Goal: Information Seeking & Learning: Learn about a topic

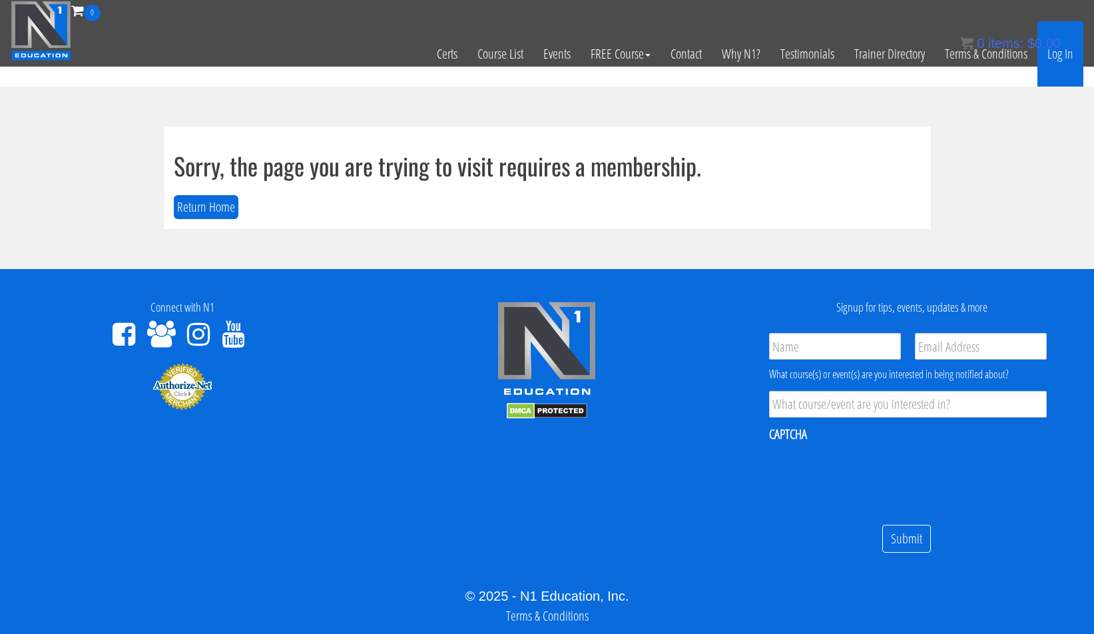
click at [1066, 53] on link "Log In" at bounding box center [1060, 53] width 46 height 65
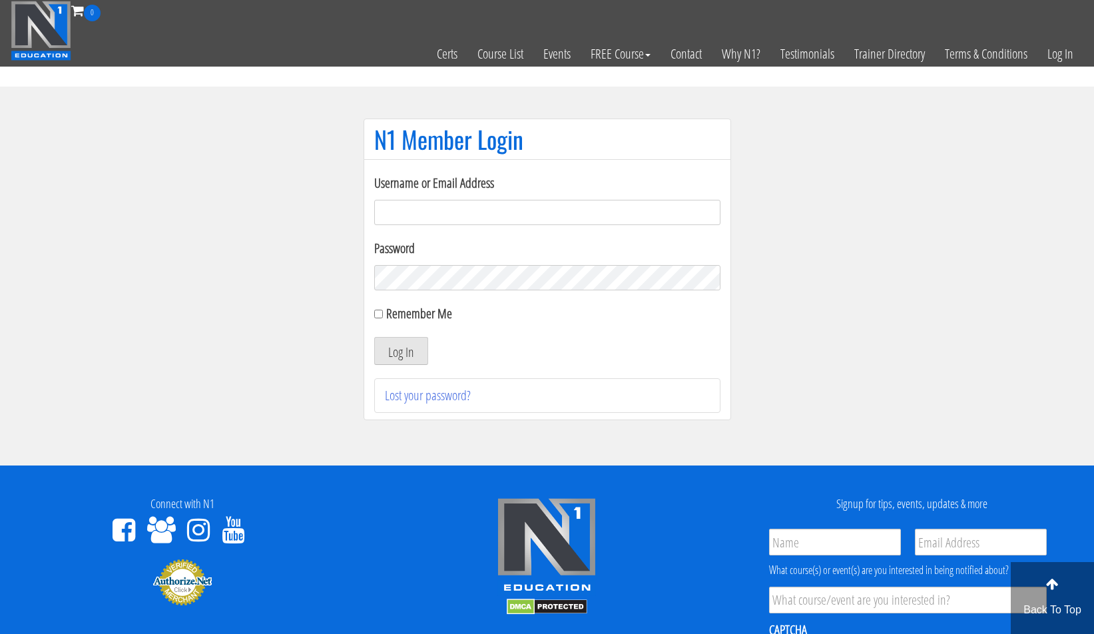
type input "adrian.mules@btinternet.com"
click at [380, 316] on input "Remember Me" at bounding box center [378, 314] width 9 height 9
checkbox input "true"
click at [394, 346] on button "Log In" at bounding box center [401, 351] width 54 height 28
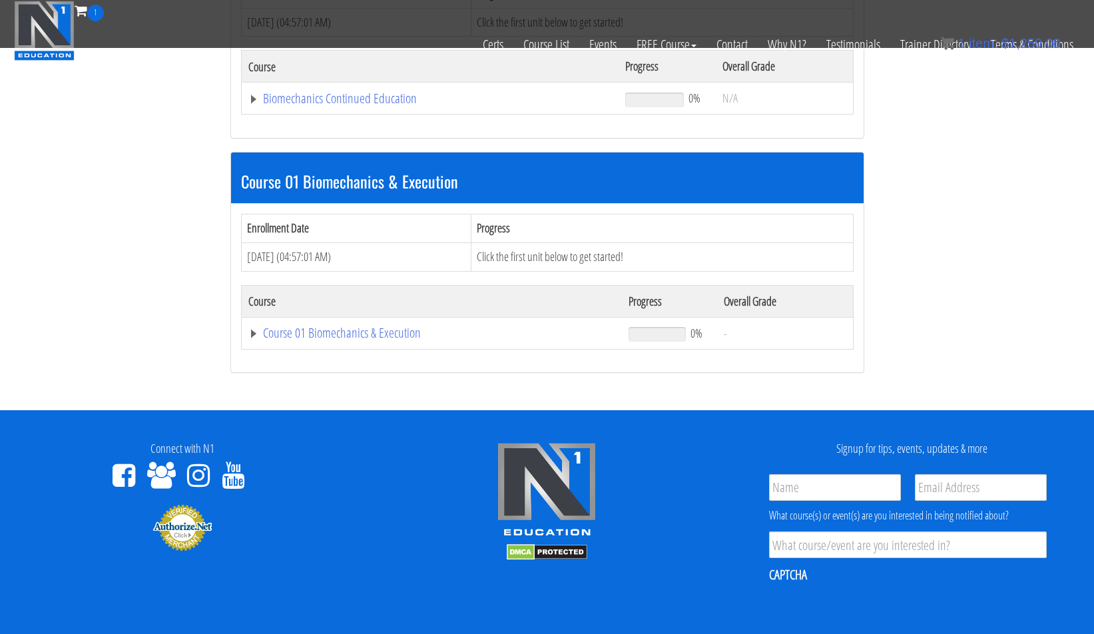
scroll to position [258, 0]
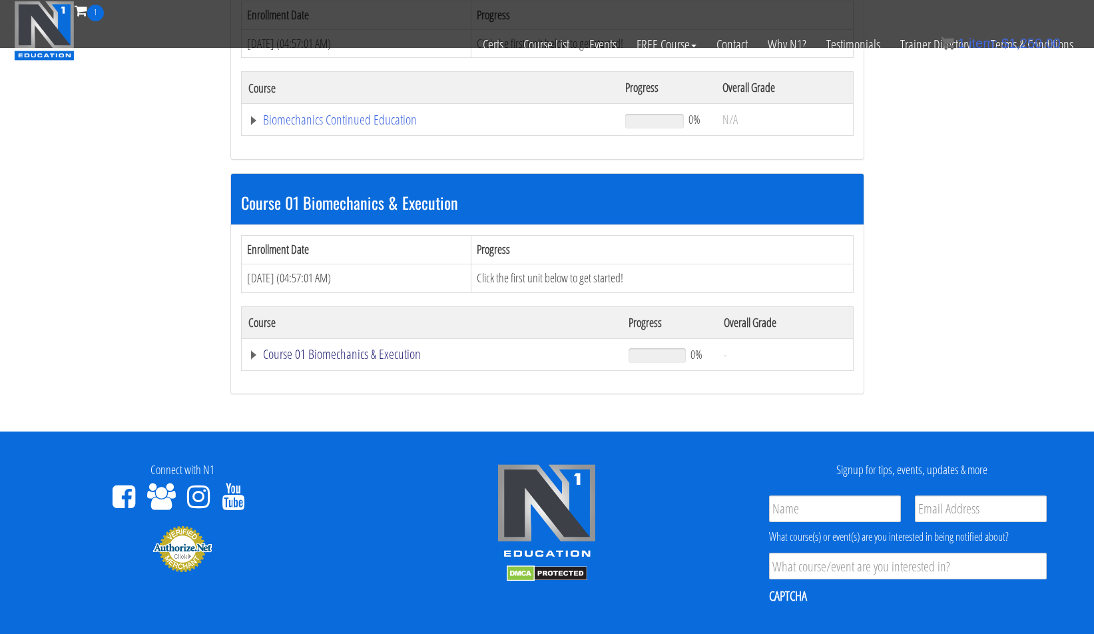
click at [282, 349] on link "Course 01 Biomechanics & Execution" at bounding box center [432, 354] width 368 height 13
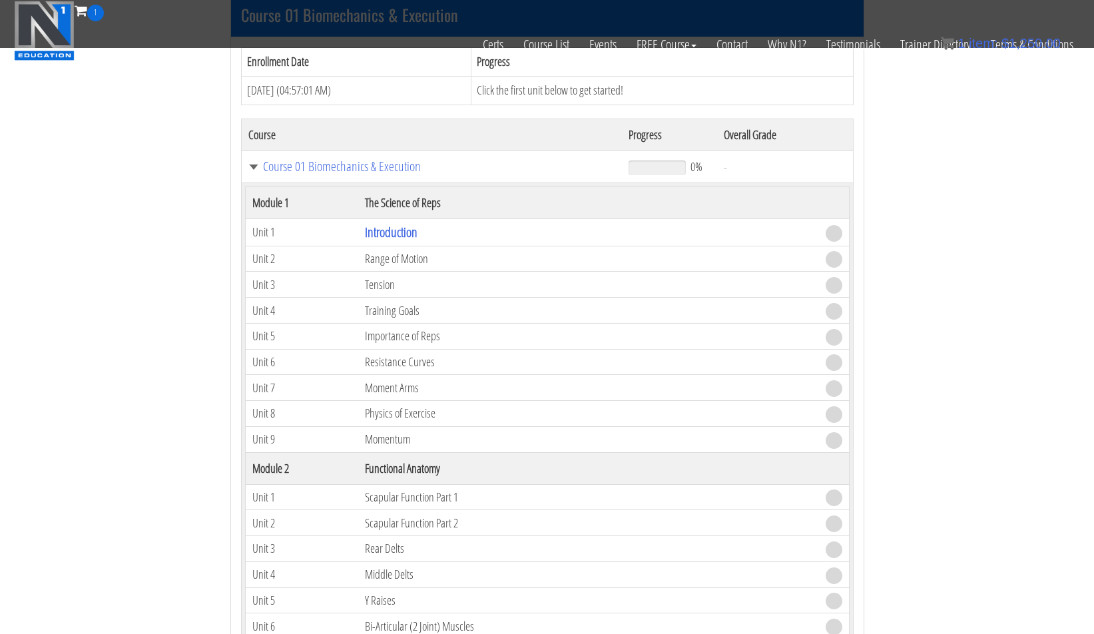
scroll to position [365, 0]
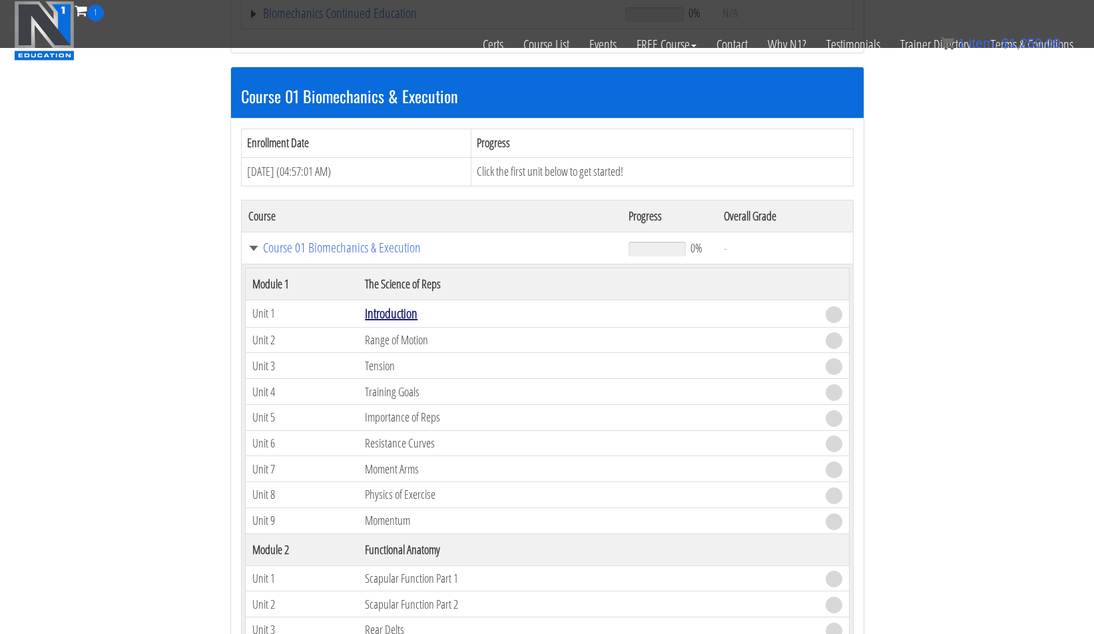
click at [383, 314] on link "Introduction" at bounding box center [391, 313] width 53 height 18
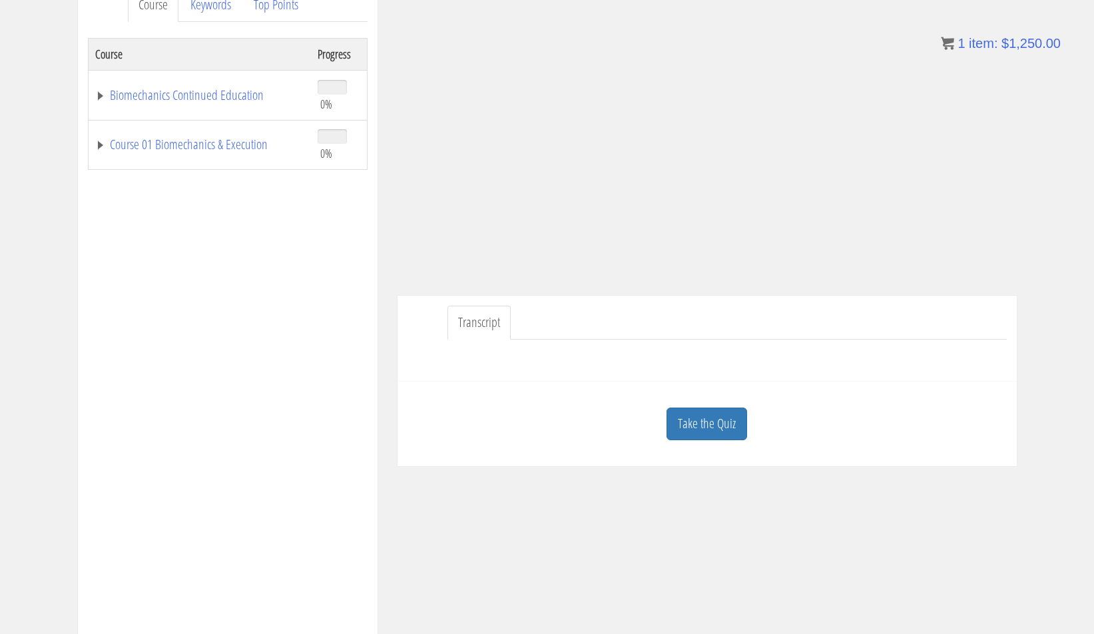
scroll to position [181, 0]
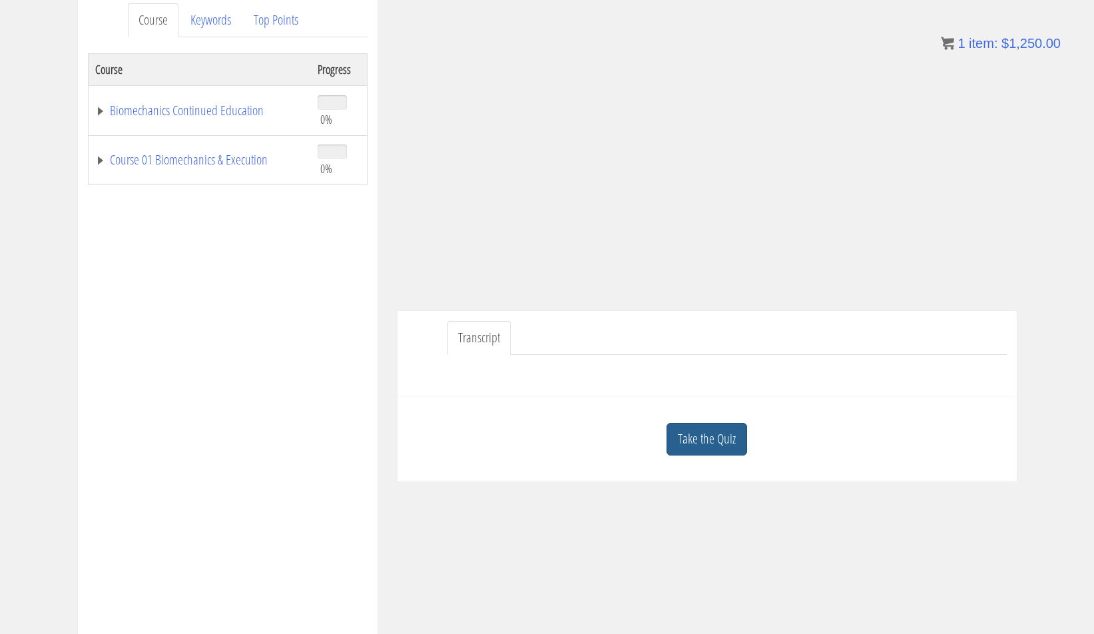
click at [733, 451] on link "Take the Quiz" at bounding box center [706, 439] width 81 height 33
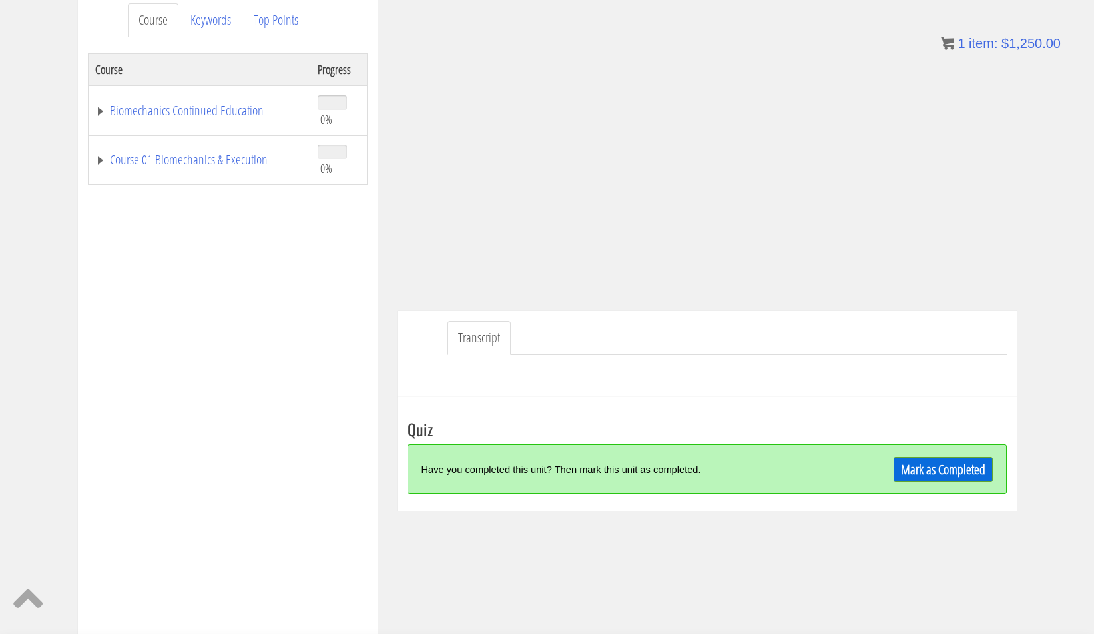
scroll to position [198, 0]
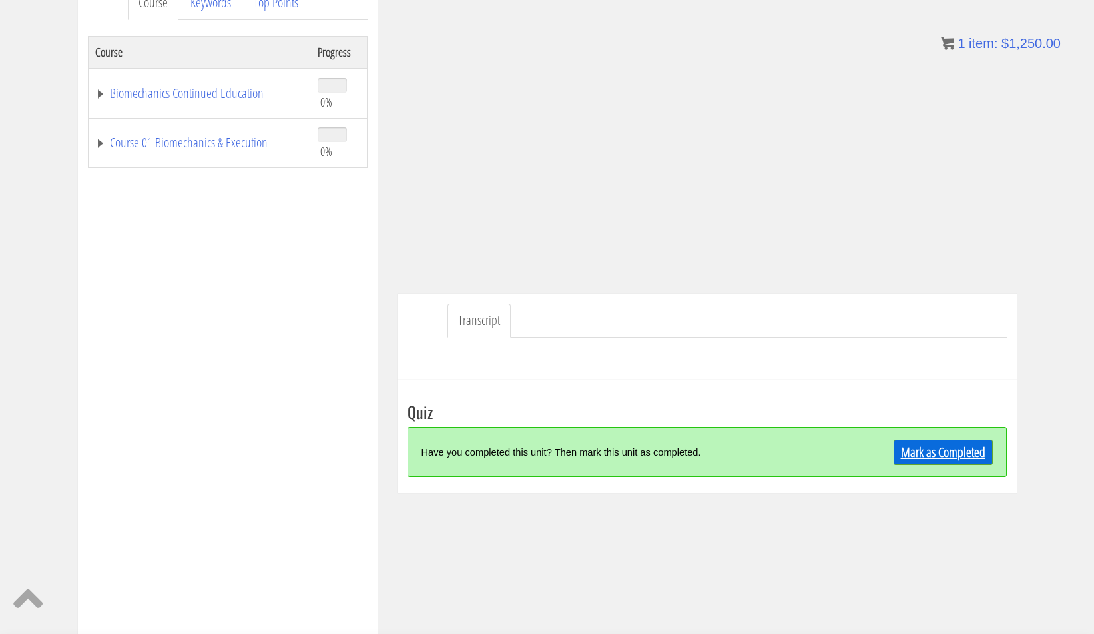
click at [906, 449] on link "Mark as Completed" at bounding box center [943, 451] width 99 height 25
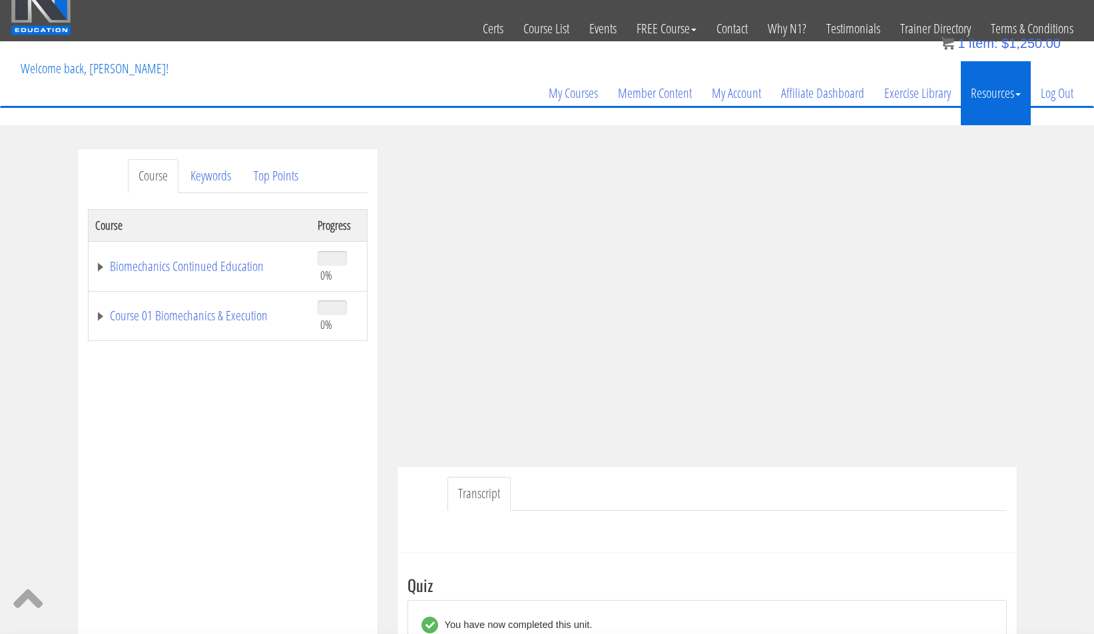
scroll to position [0, 0]
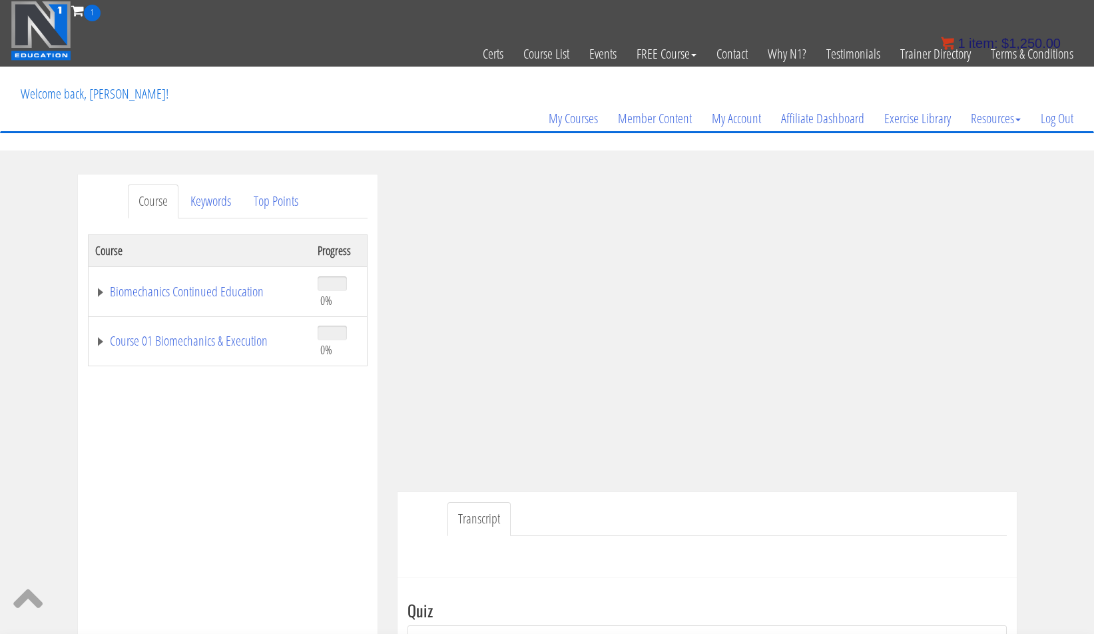
click at [977, 43] on span "item:" at bounding box center [983, 43] width 29 height 15
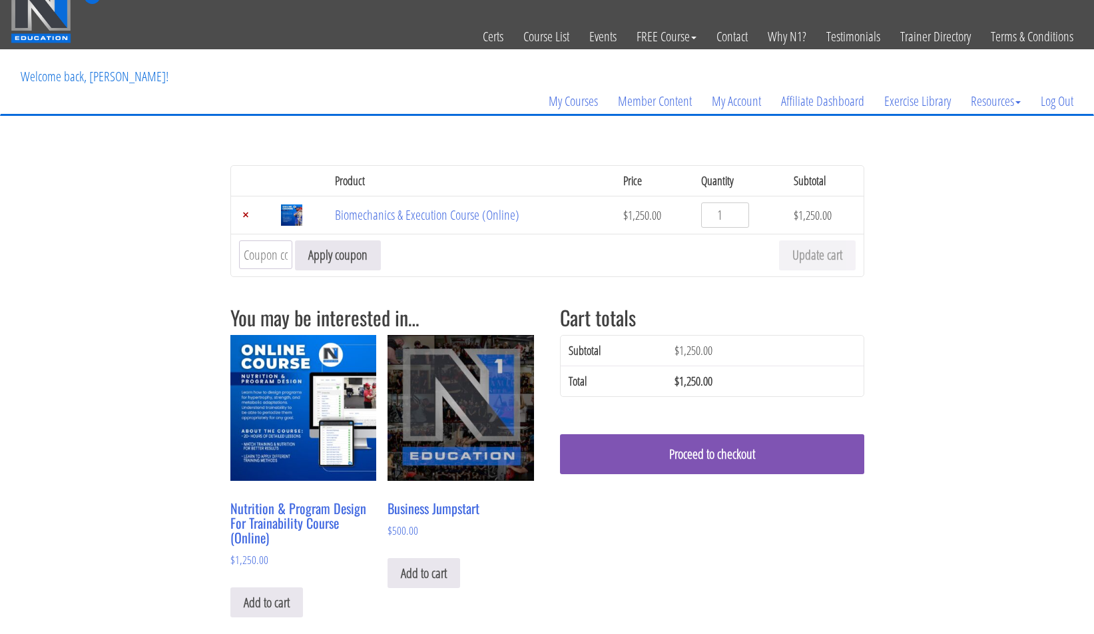
scroll to position [15, 0]
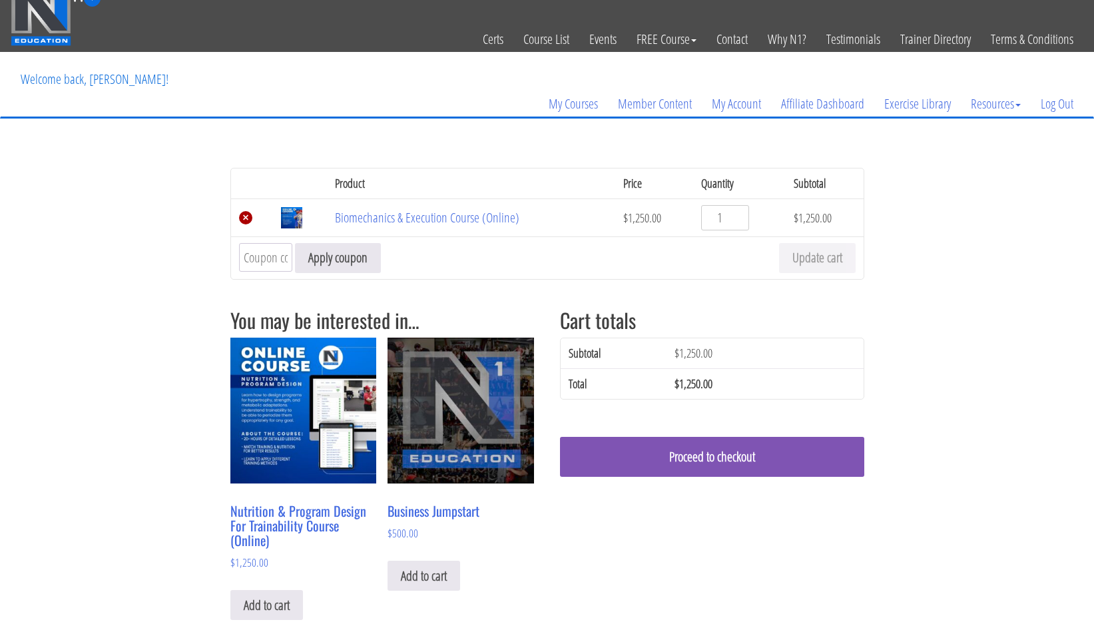
click at [244, 214] on link "×" at bounding box center [245, 217] width 13 height 13
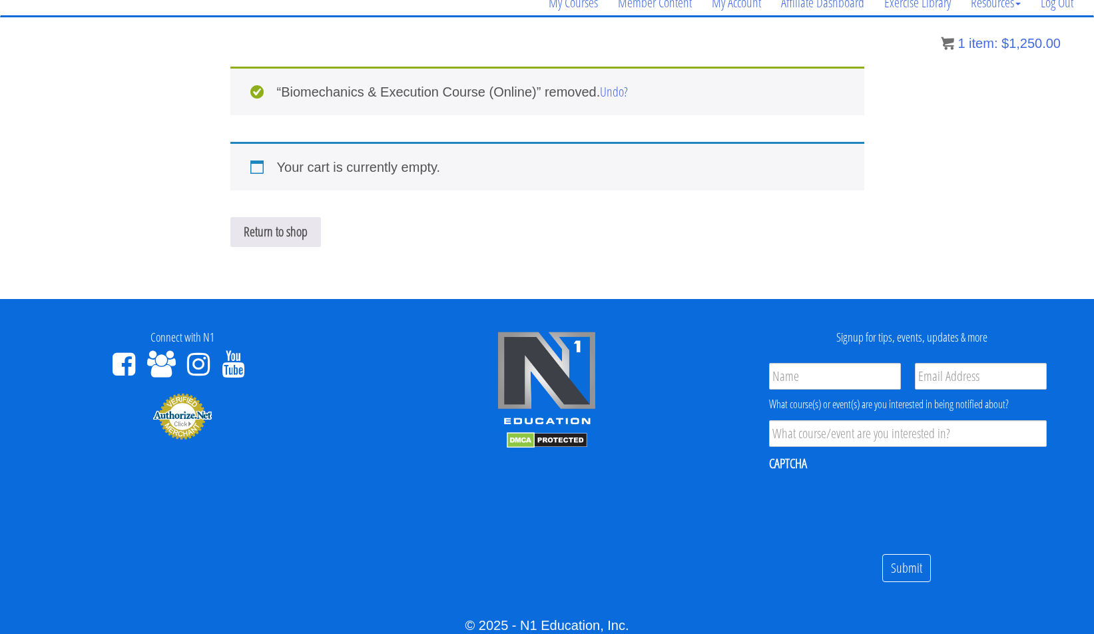
scroll to position [0, 0]
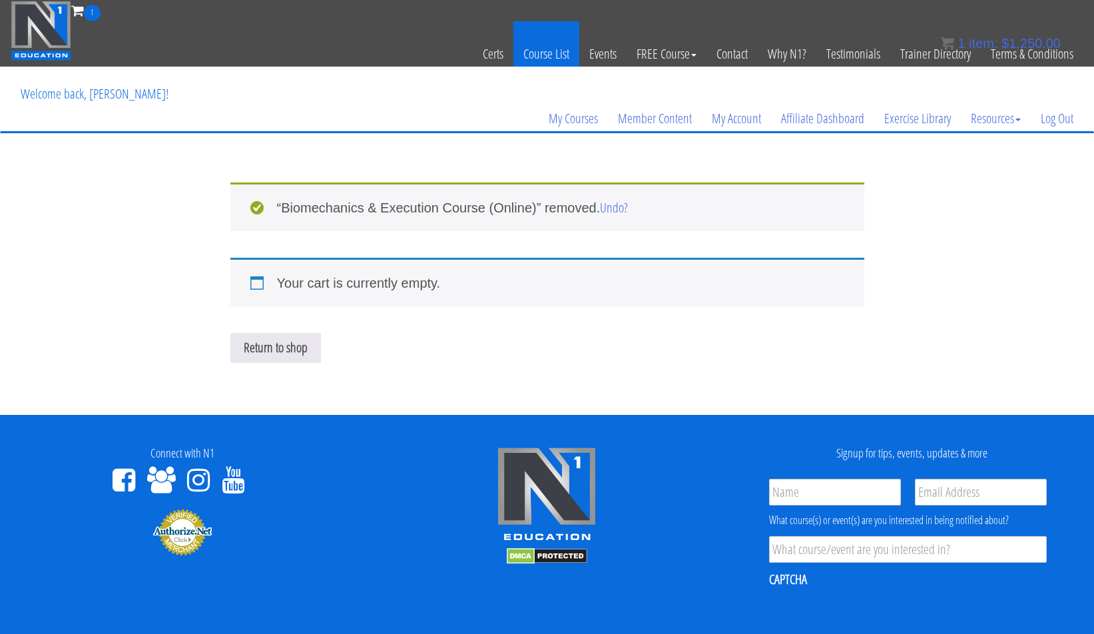
click at [543, 54] on link "Course List" at bounding box center [546, 53] width 66 height 65
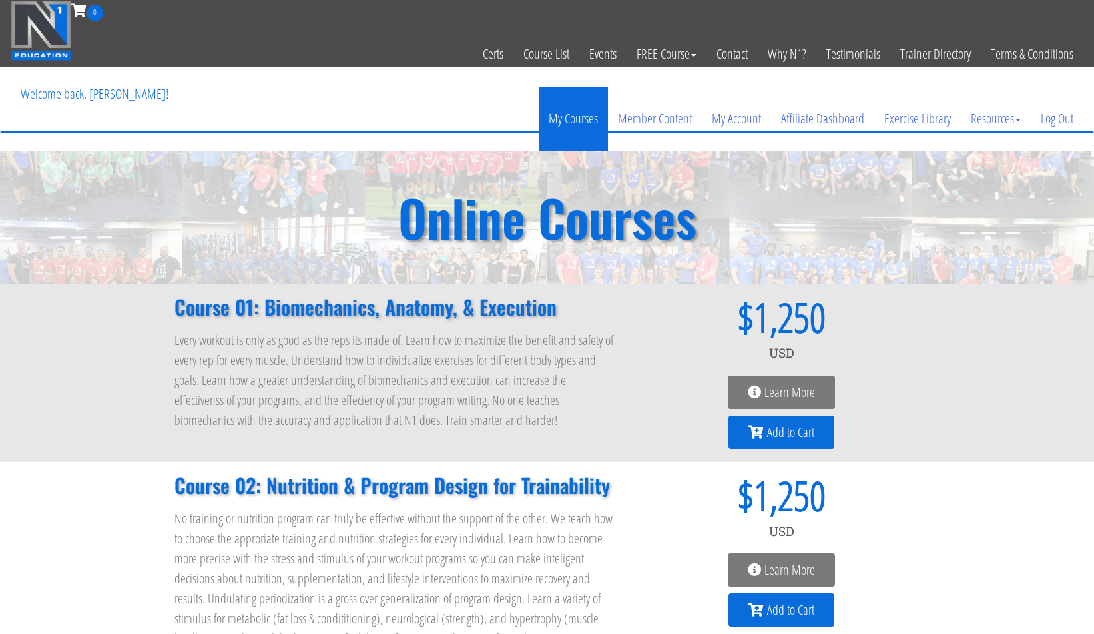
click at [543, 116] on link "My Courses" at bounding box center [573, 119] width 69 height 64
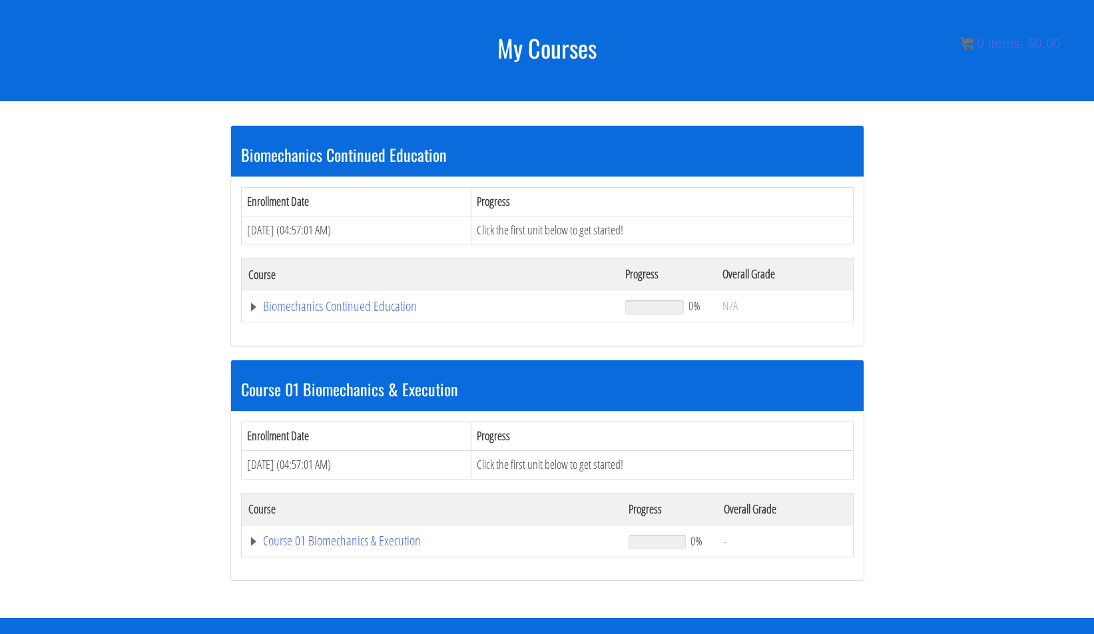
scroll to position [177, 0]
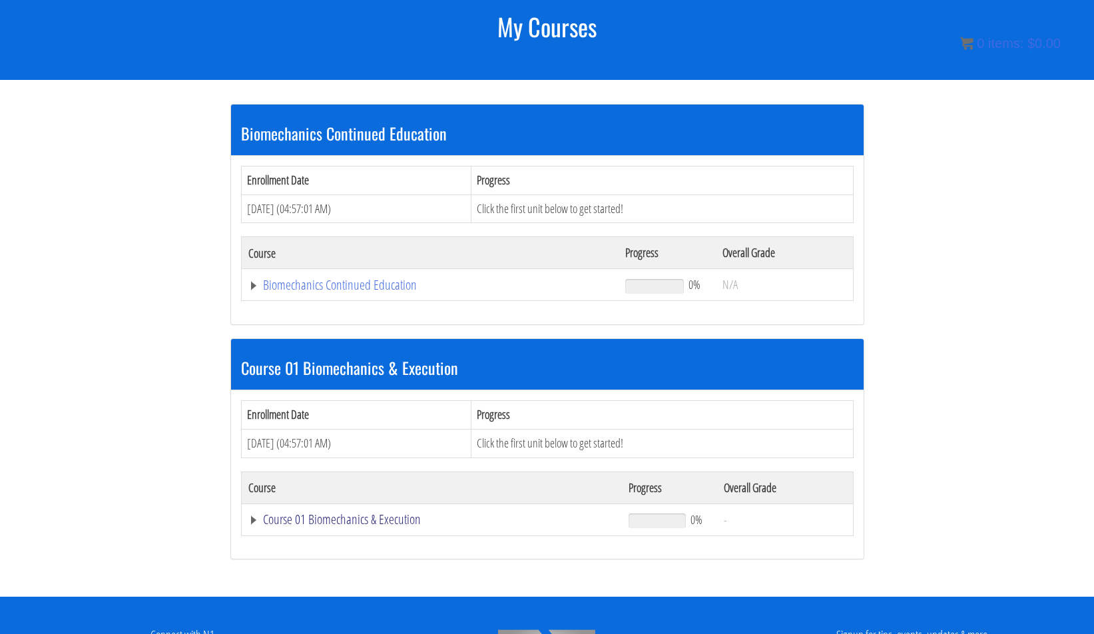
click at [270, 517] on link "Course 01 Biomechanics & Execution" at bounding box center [432, 519] width 368 height 13
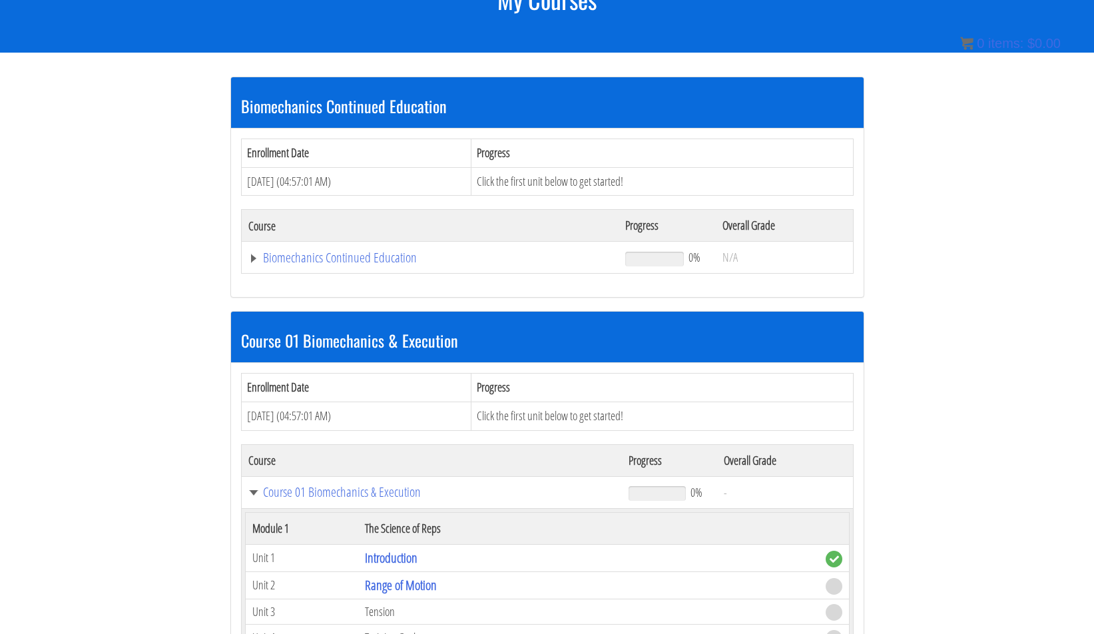
scroll to position [354, 0]
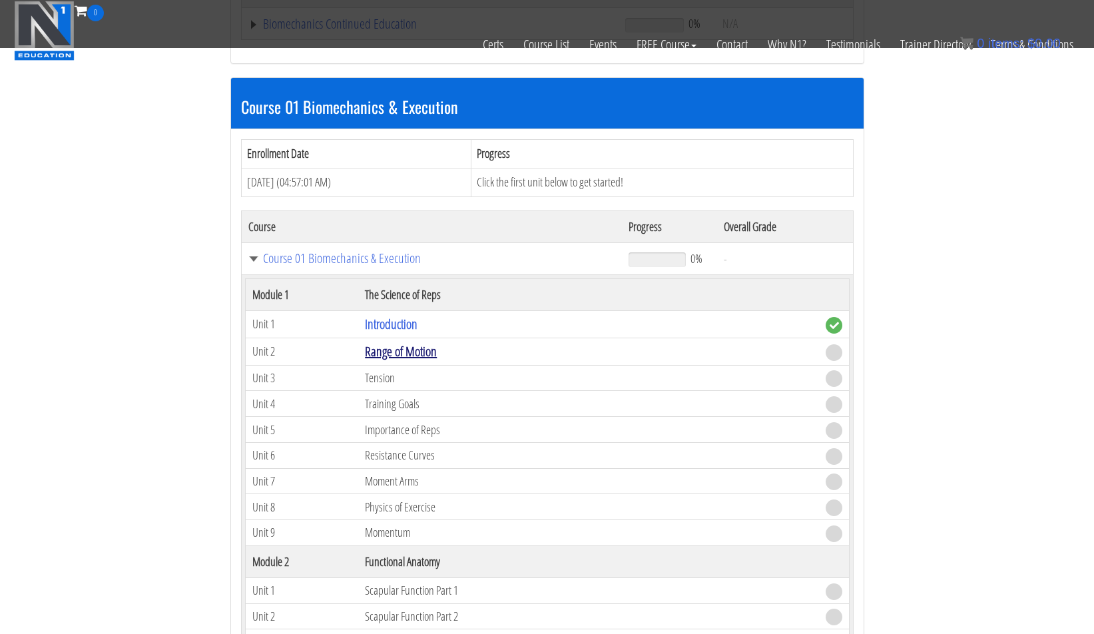
click at [382, 350] on link "Range of Motion" at bounding box center [401, 351] width 72 height 18
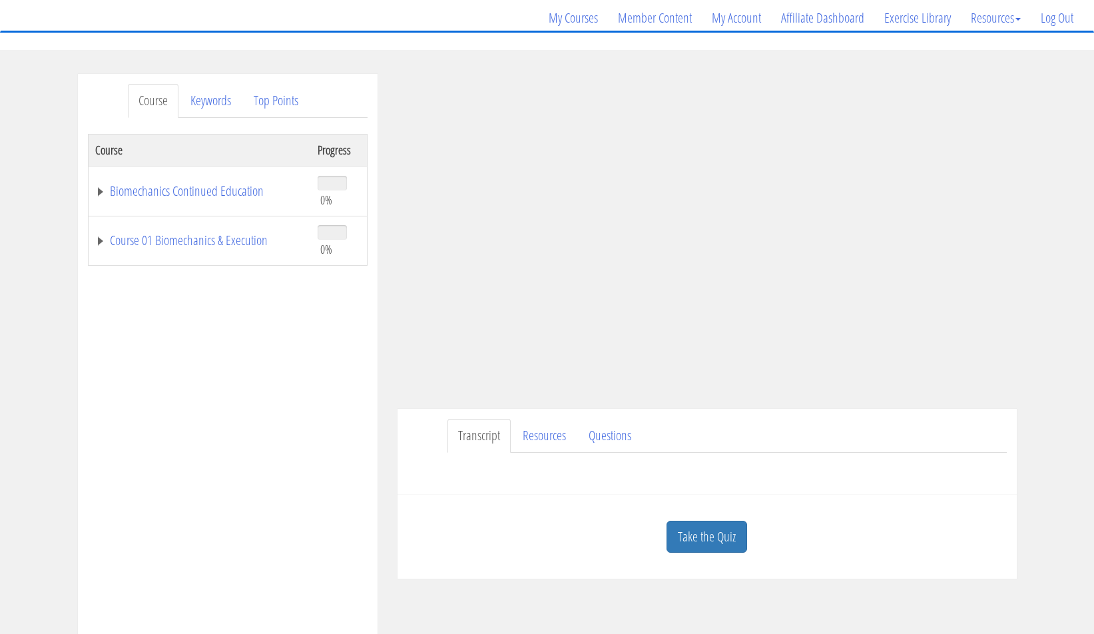
scroll to position [103, 0]
click at [525, 427] on link "Resources" at bounding box center [544, 433] width 65 height 34
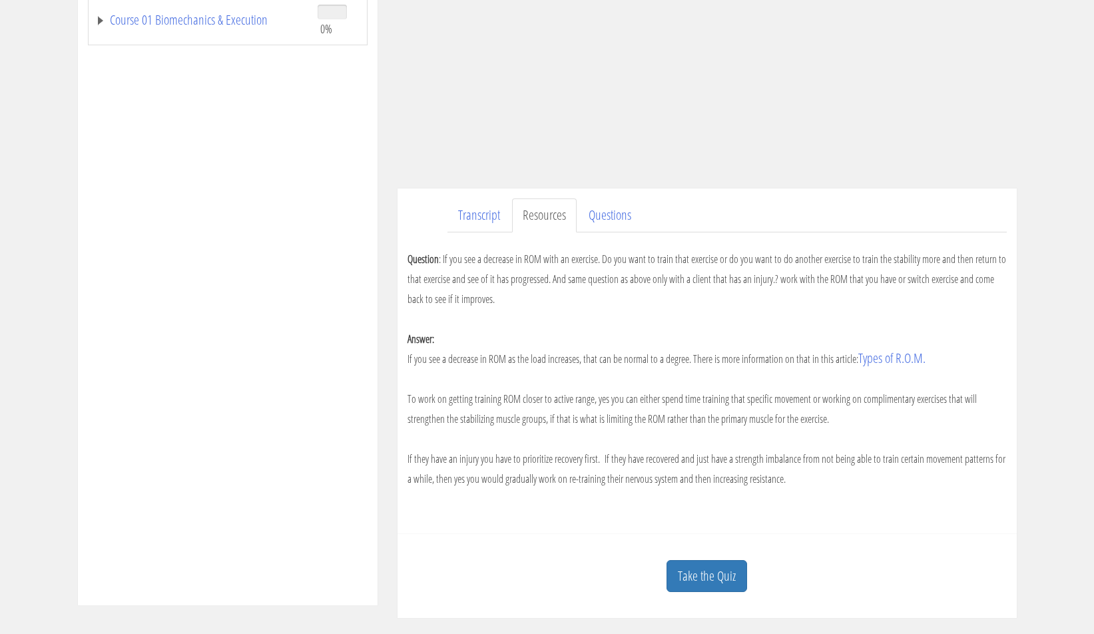
scroll to position [213, 0]
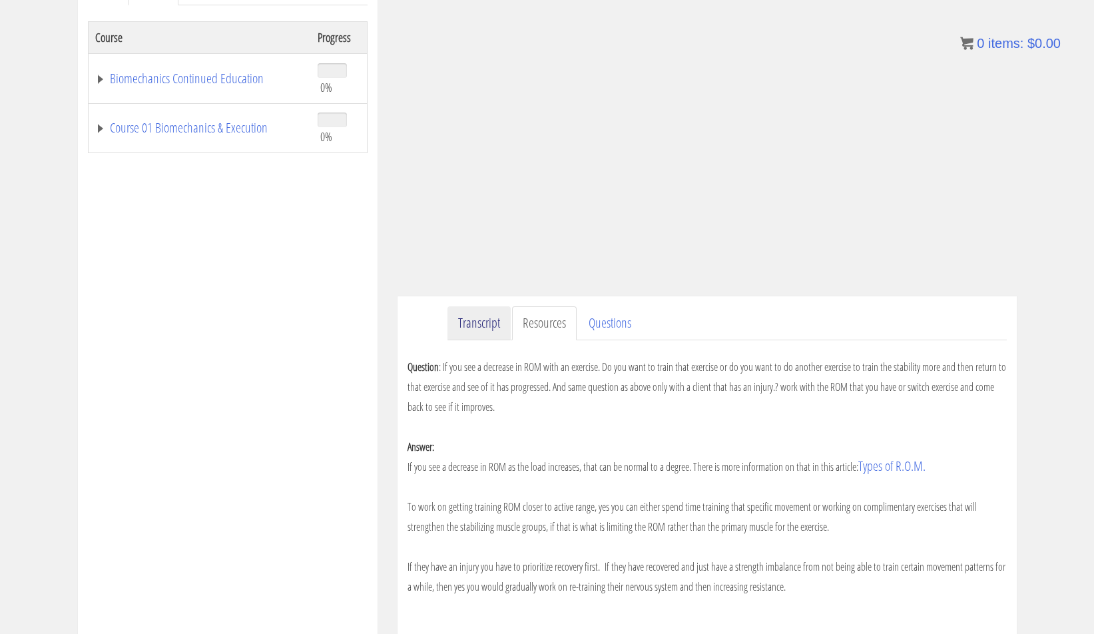
click at [466, 336] on link "Transcript" at bounding box center [478, 323] width 63 height 34
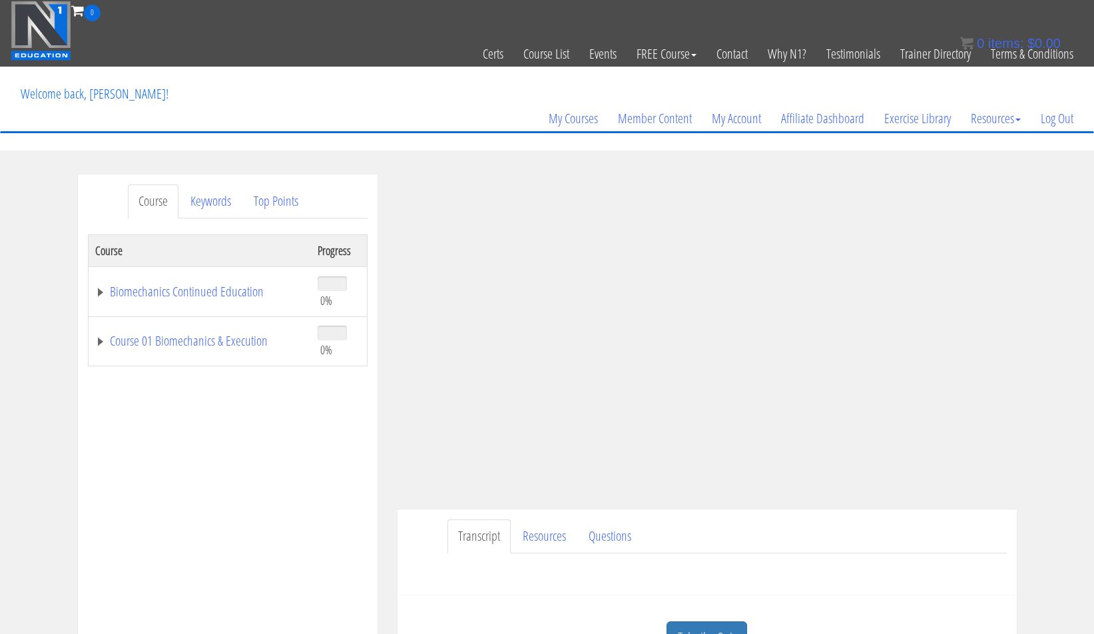
scroll to position [84, 0]
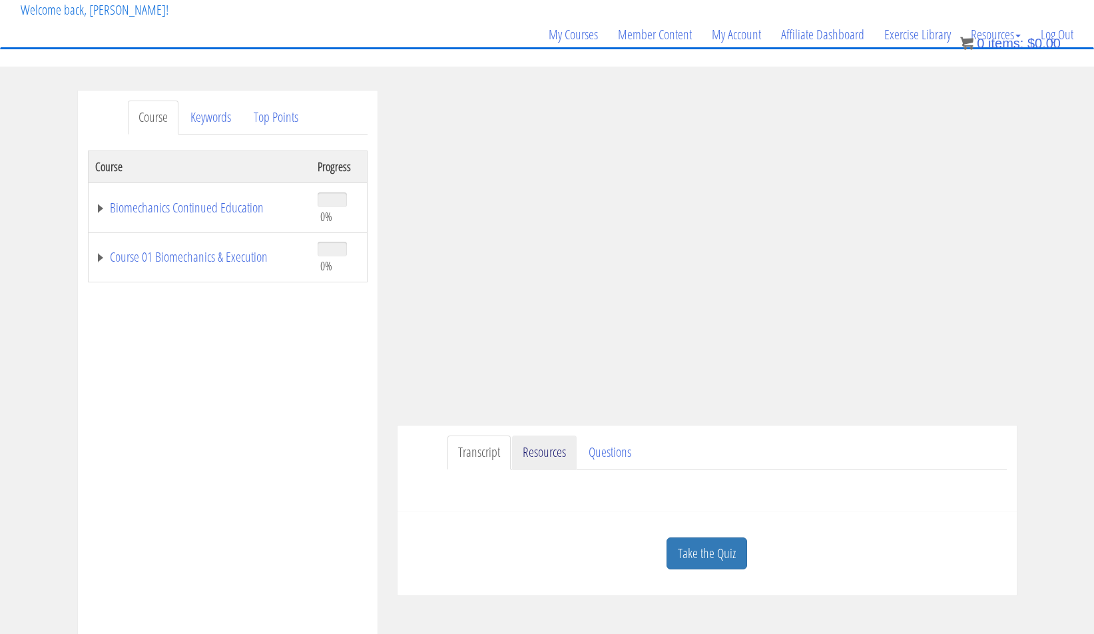
click at [547, 453] on link "Resources" at bounding box center [544, 452] width 65 height 34
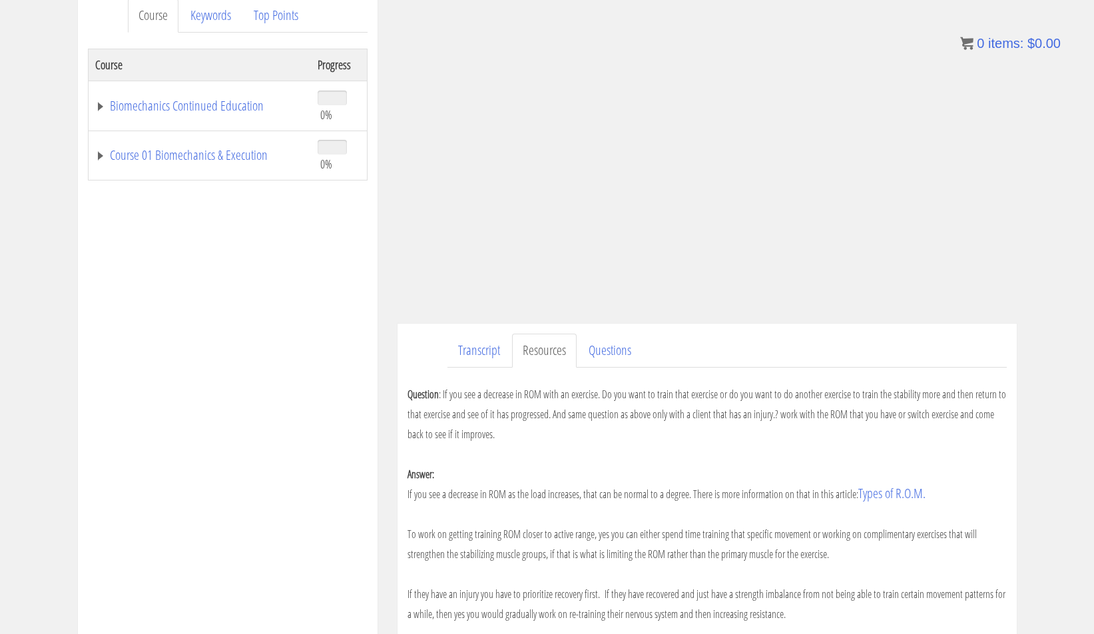
scroll to position [267, 0]
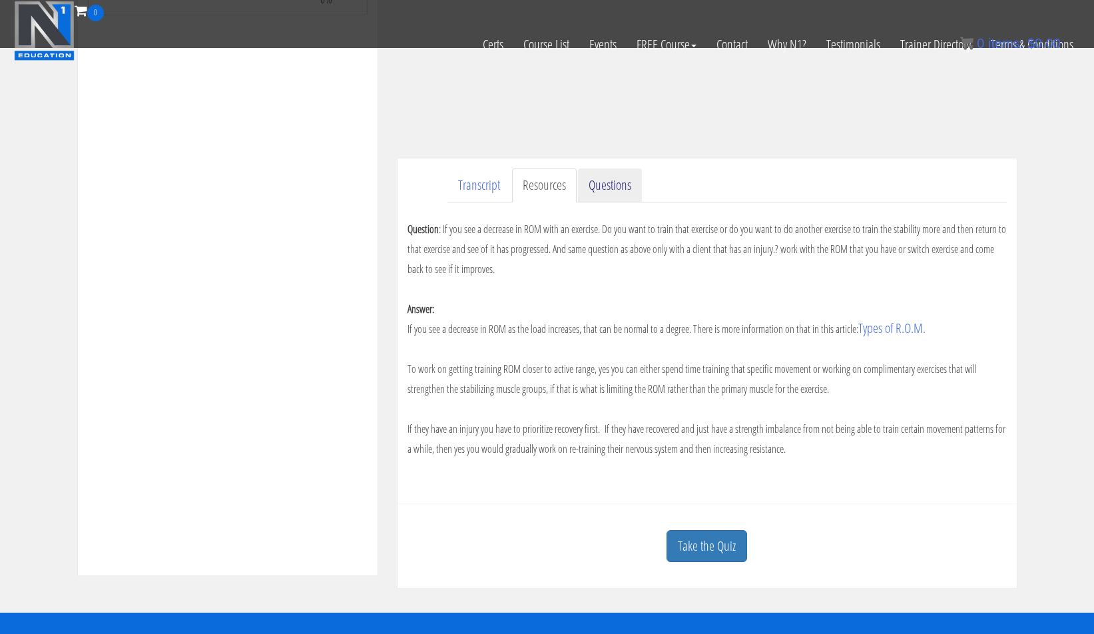
click at [618, 188] on link "Questions" at bounding box center [610, 185] width 64 height 34
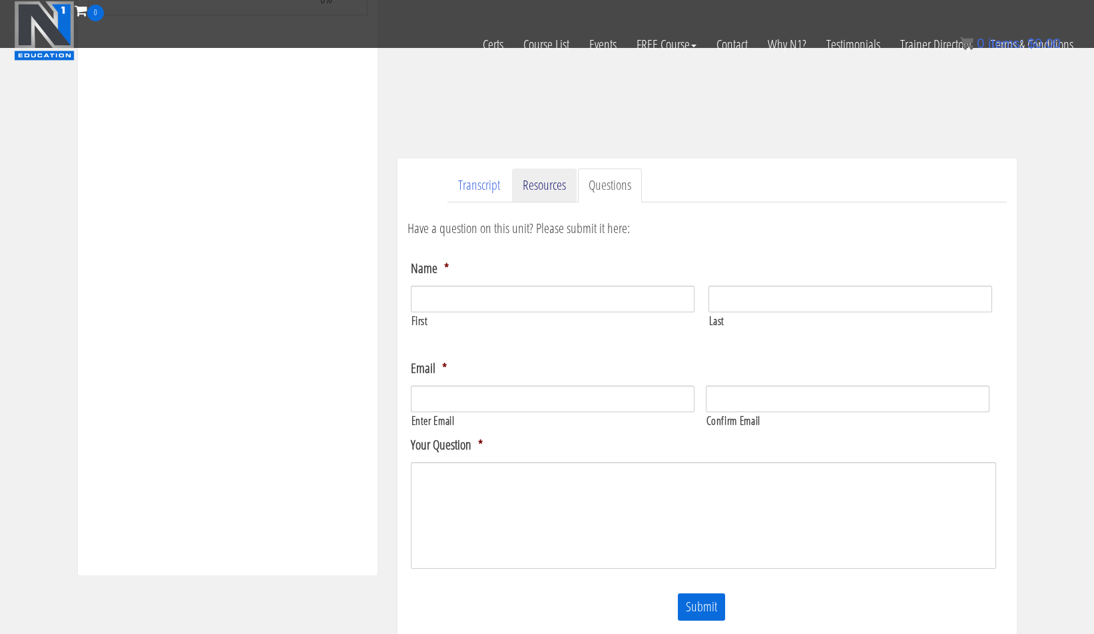
click at [561, 187] on link "Resources" at bounding box center [544, 185] width 65 height 34
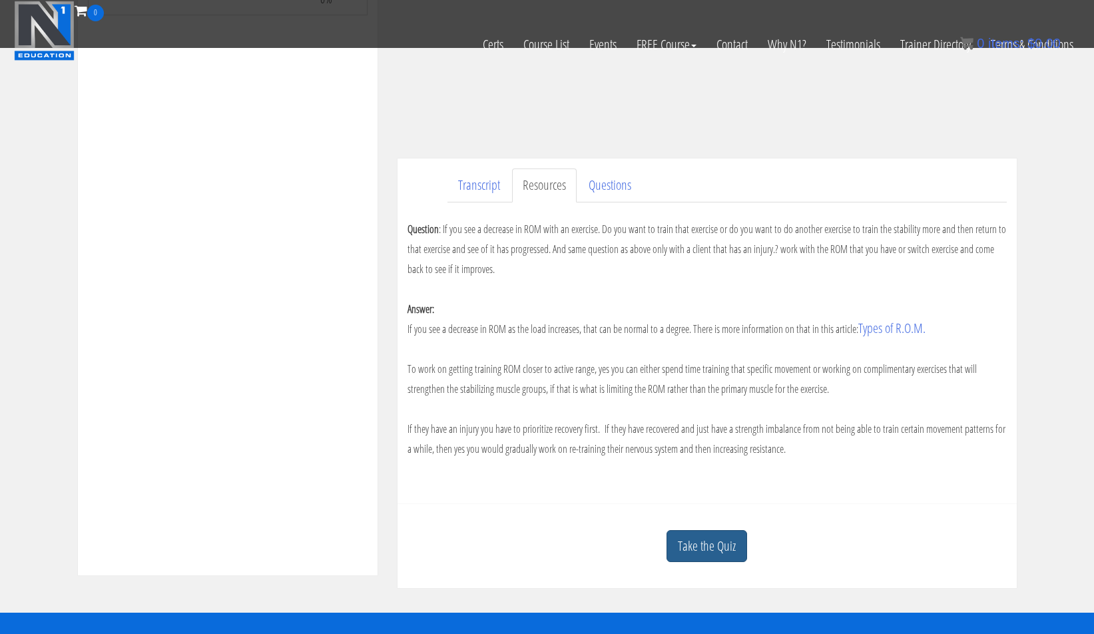
click at [727, 547] on link "Take the Quiz" at bounding box center [706, 546] width 81 height 33
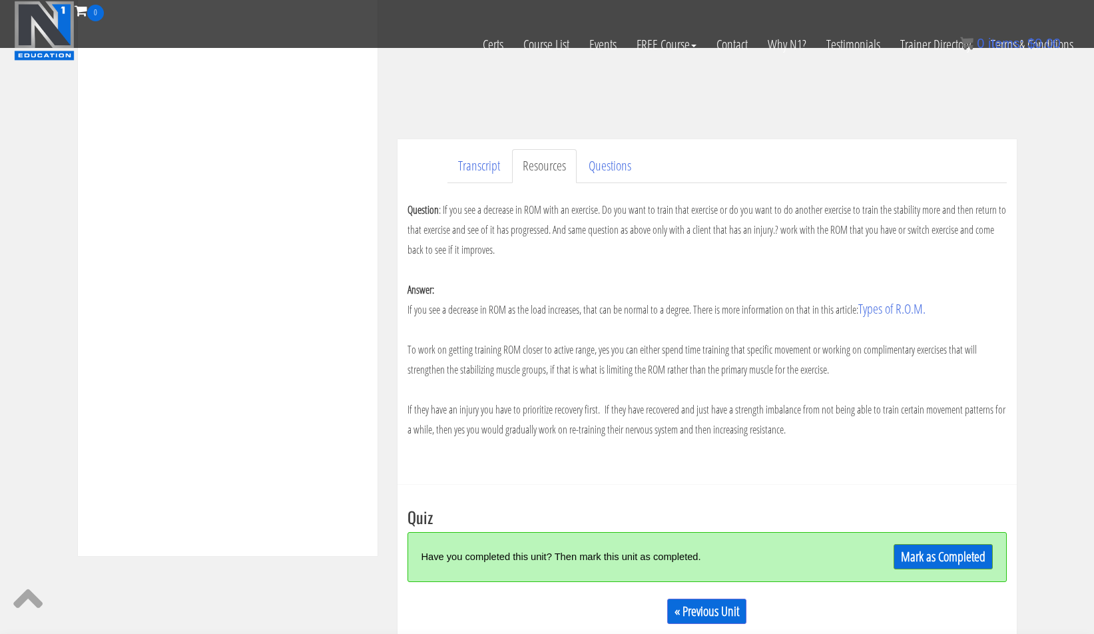
scroll to position [337, 0]
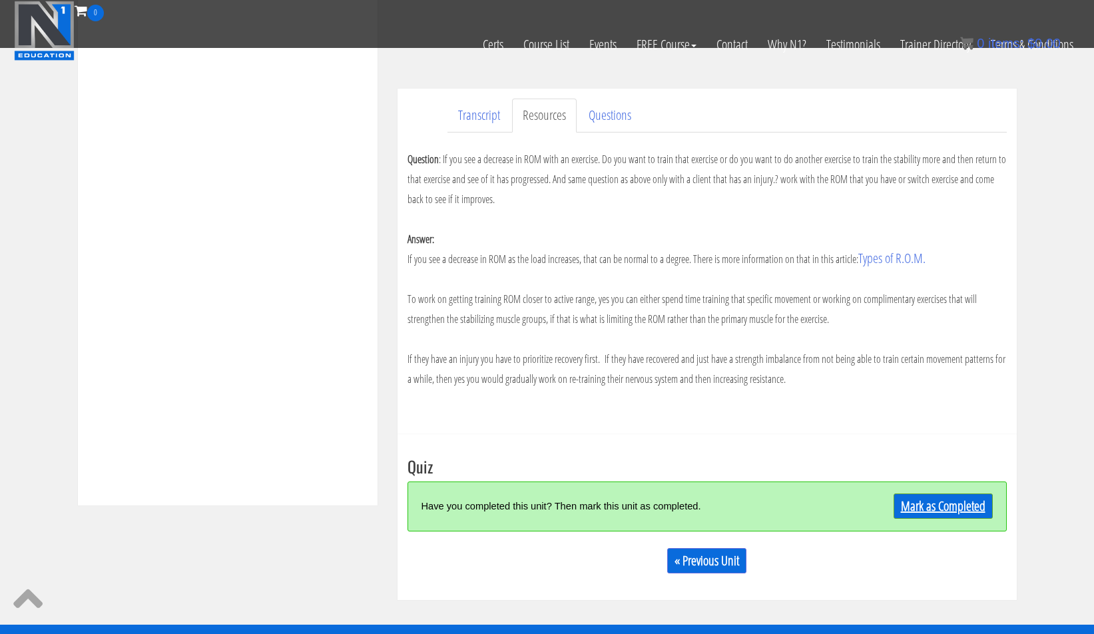
click at [910, 511] on link "Mark as Completed" at bounding box center [943, 505] width 99 height 25
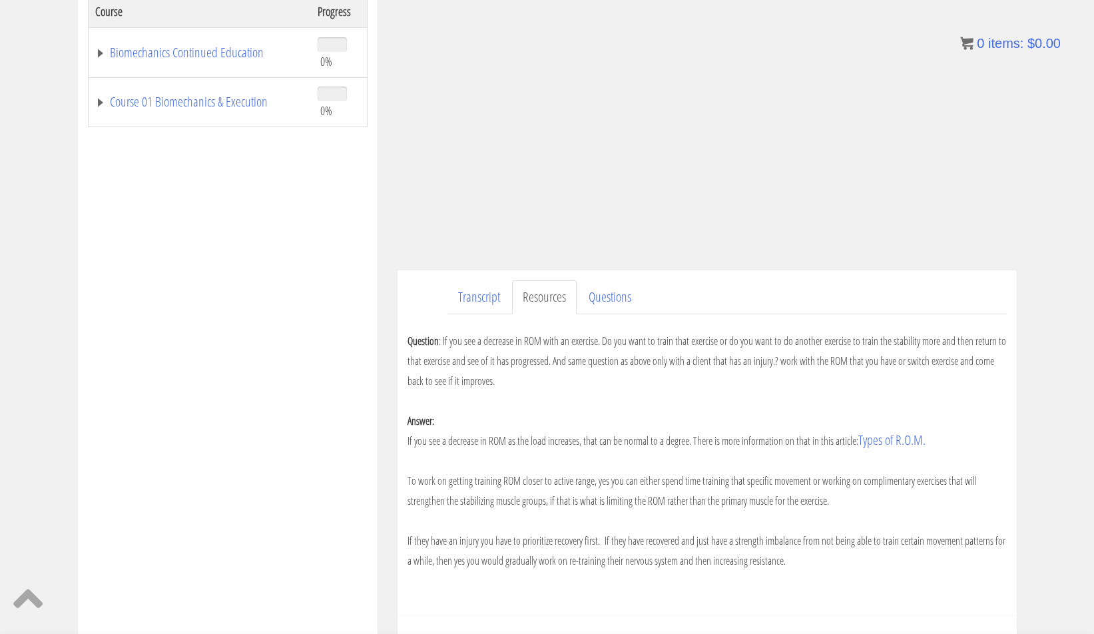
scroll to position [333, 0]
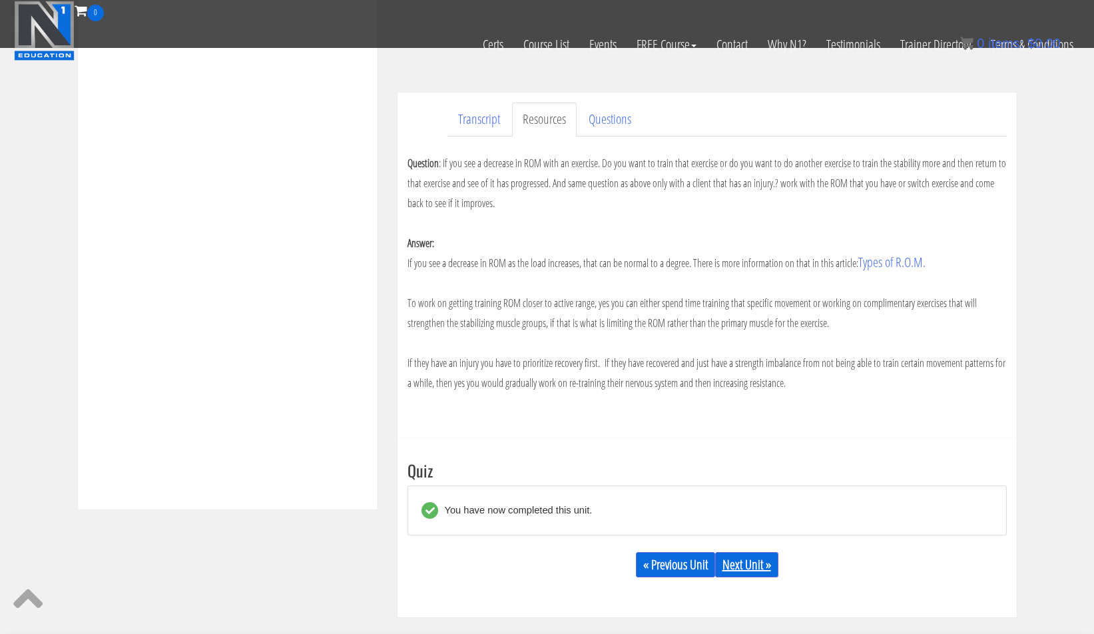
click at [758, 572] on link "Next Unit »" at bounding box center [746, 564] width 63 height 25
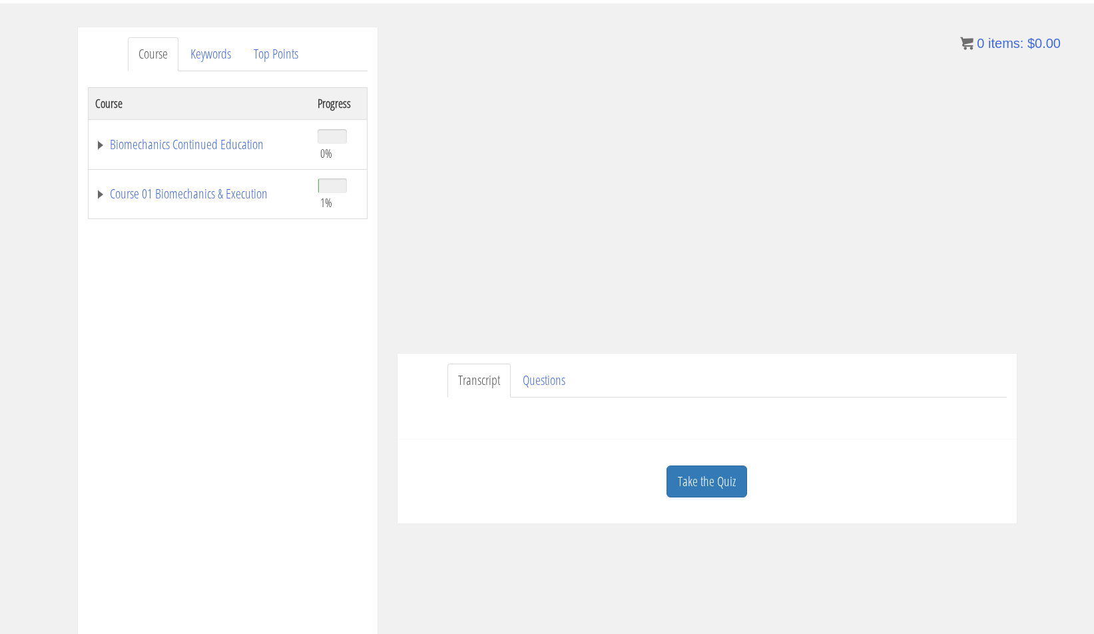
scroll to position [144, 0]
click at [98, 196] on link "Course 01 Biomechanics & Execution" at bounding box center [199, 196] width 209 height 13
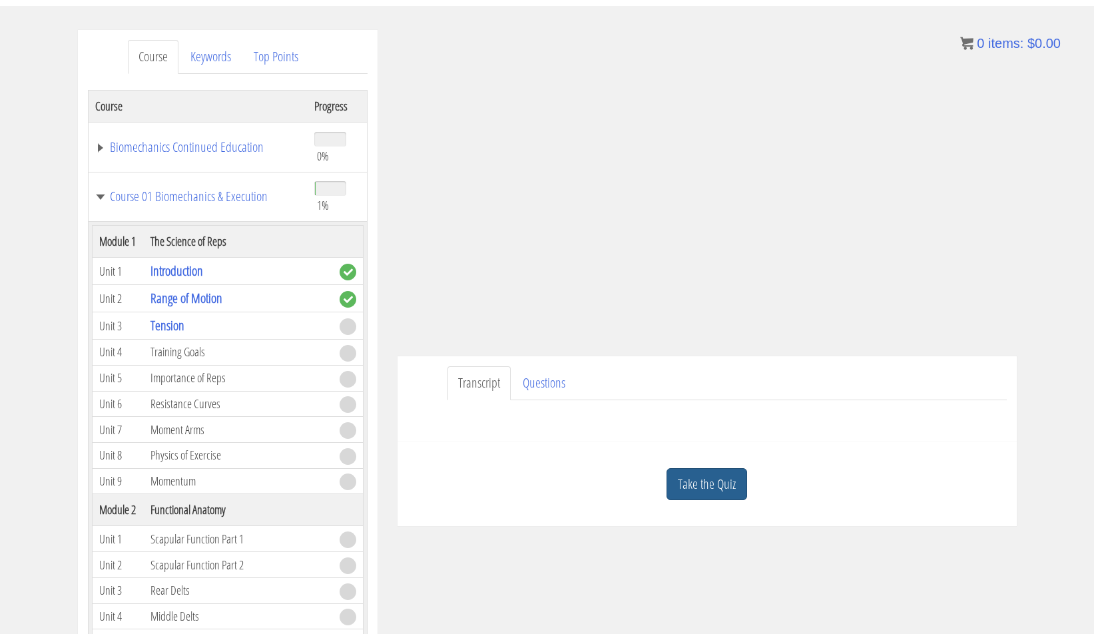
click at [730, 487] on link "Take the Quiz" at bounding box center [706, 484] width 81 height 33
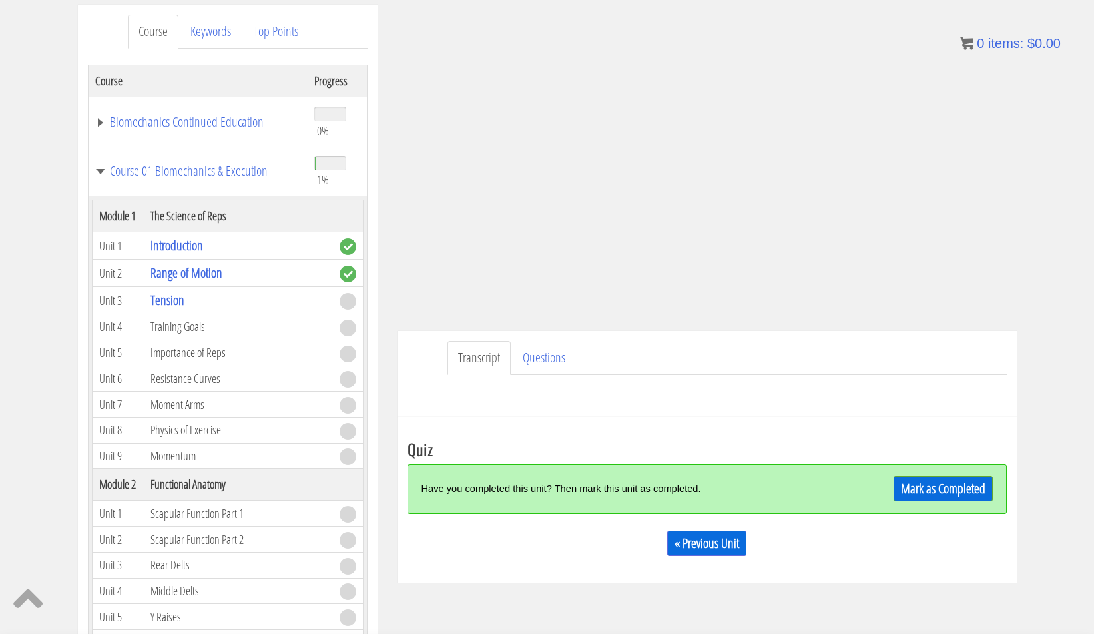
scroll to position [225, 0]
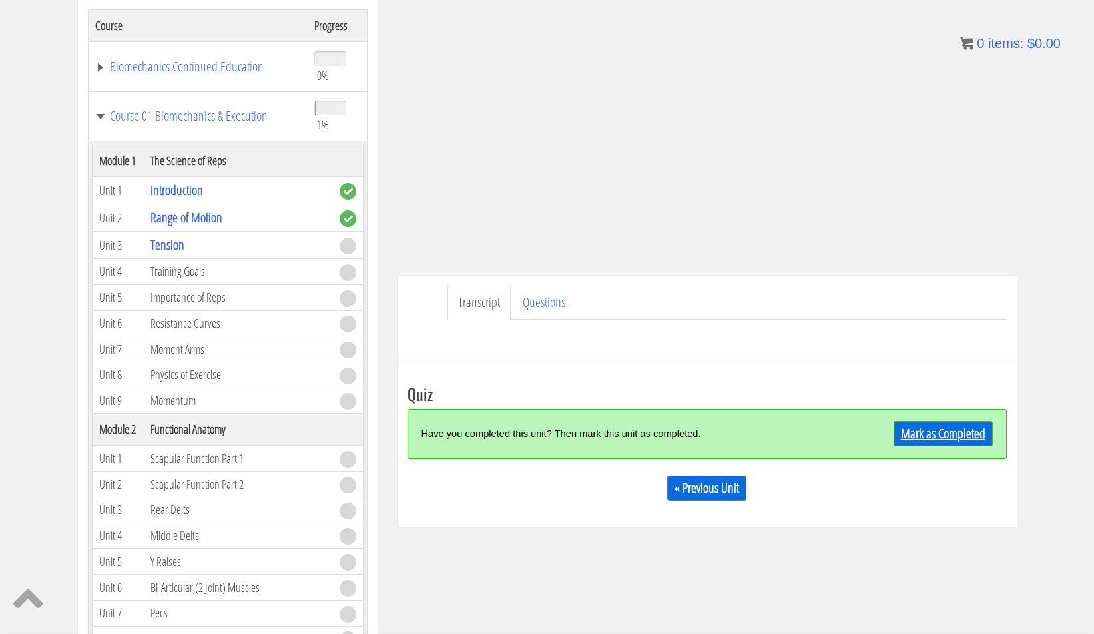
click at [944, 437] on link "Mark as Completed" at bounding box center [943, 433] width 99 height 25
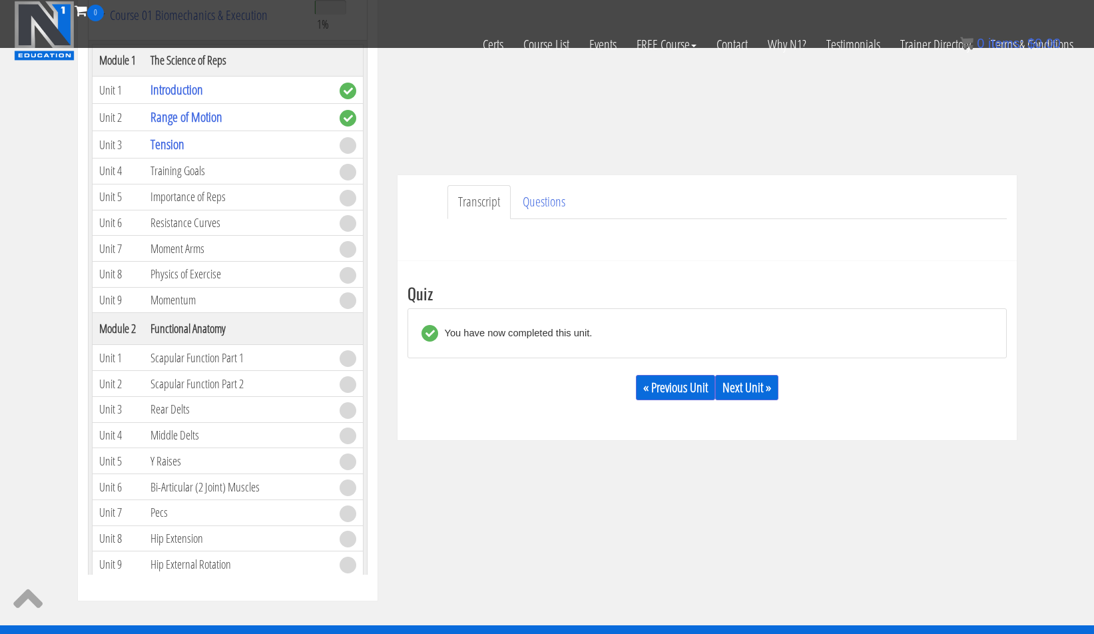
scroll to position [356, 0]
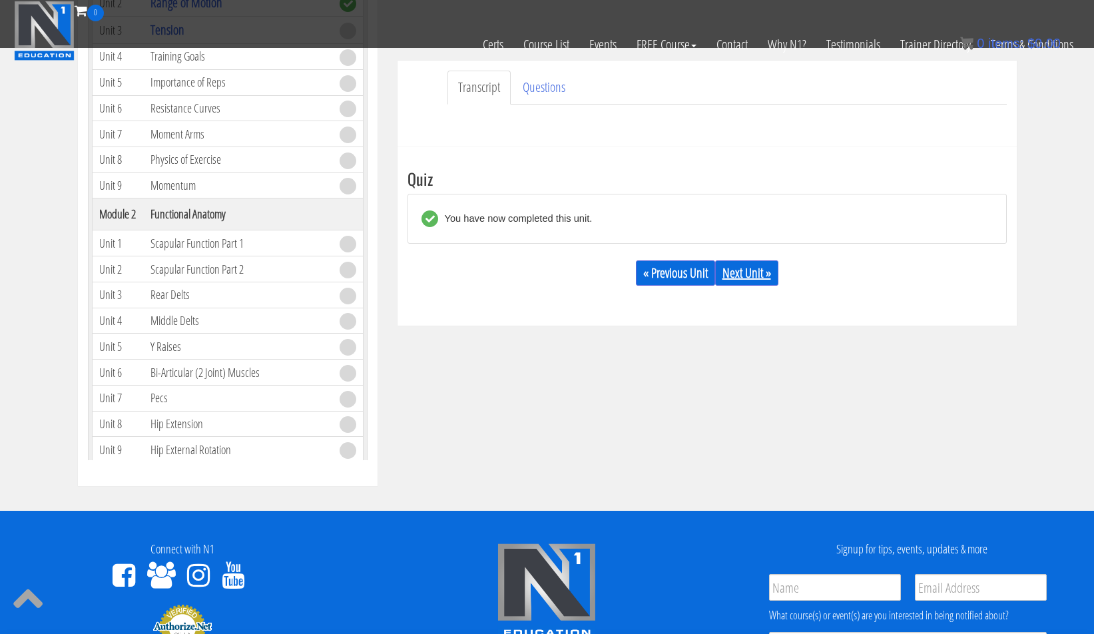
click at [764, 275] on link "Next Unit »" at bounding box center [746, 272] width 63 height 25
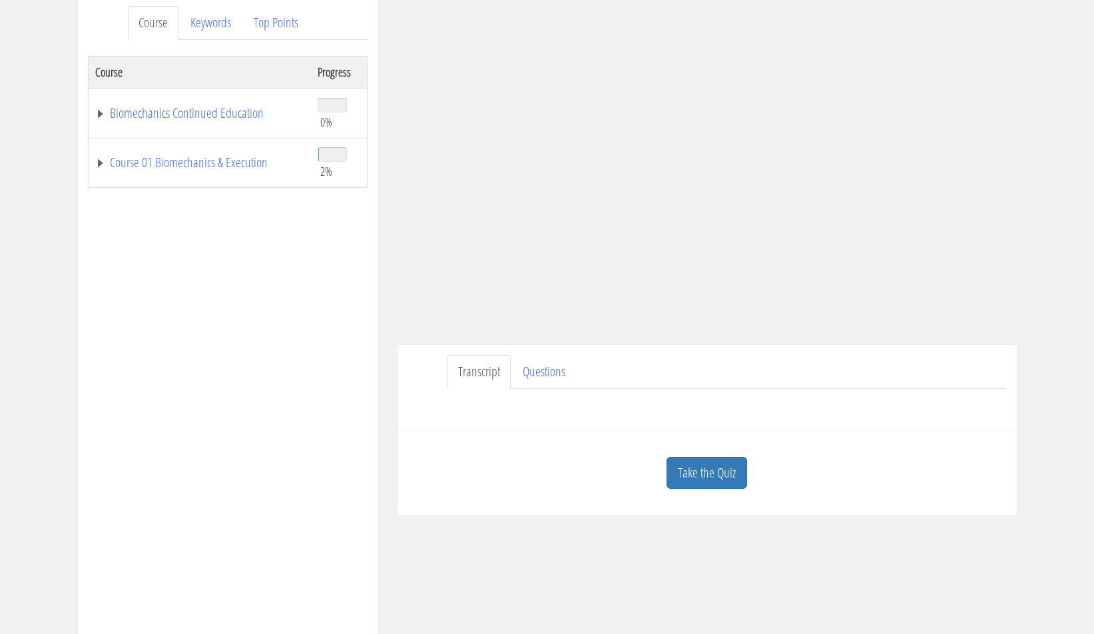
scroll to position [176, 0]
